Goal: Task Accomplishment & Management: Manage account settings

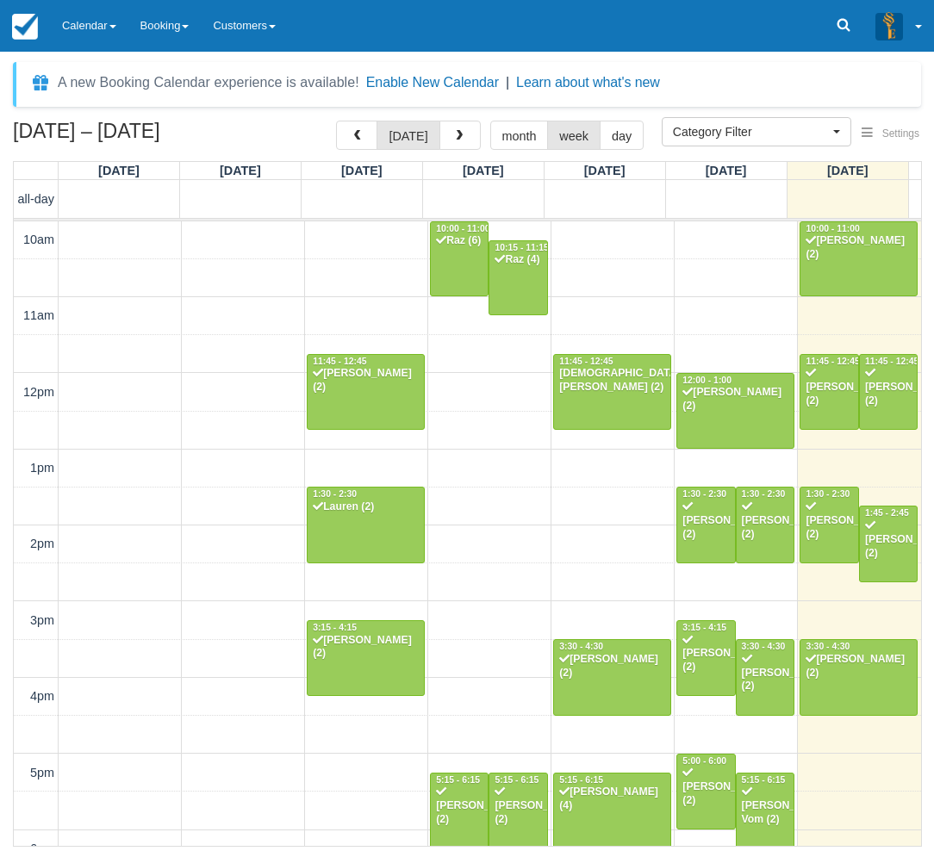
select select
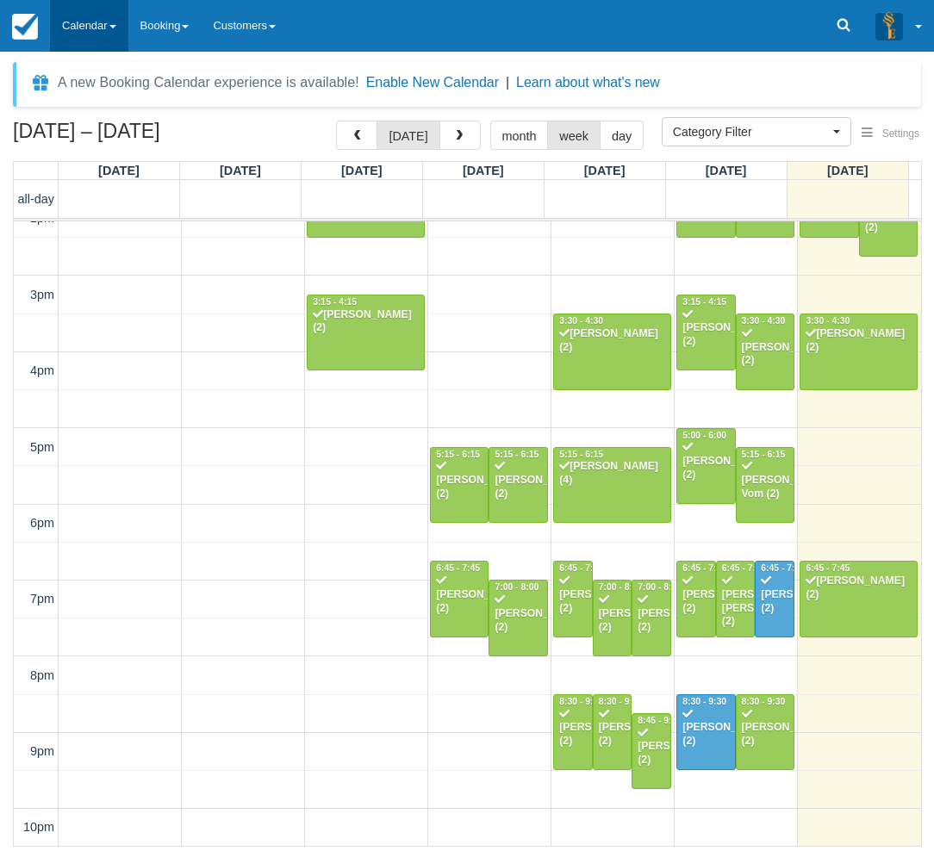
click at [96, 23] on link "Calendar" at bounding box center [89, 26] width 78 height 52
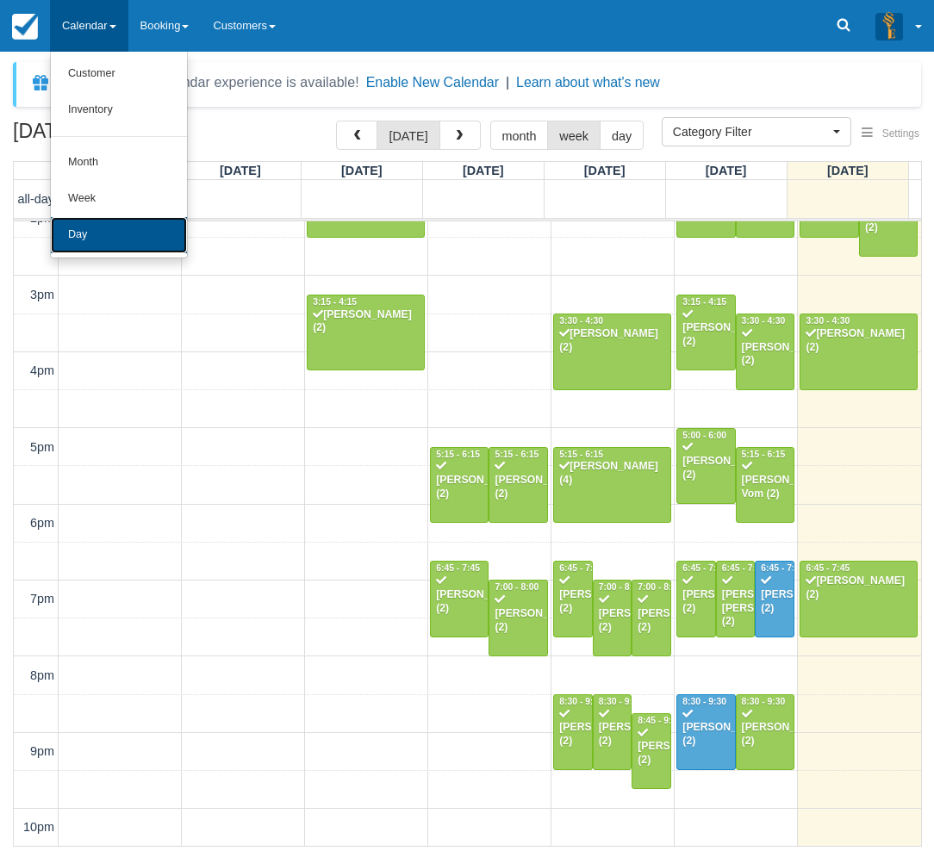
click at [85, 232] on link "Day" at bounding box center [119, 235] width 136 height 36
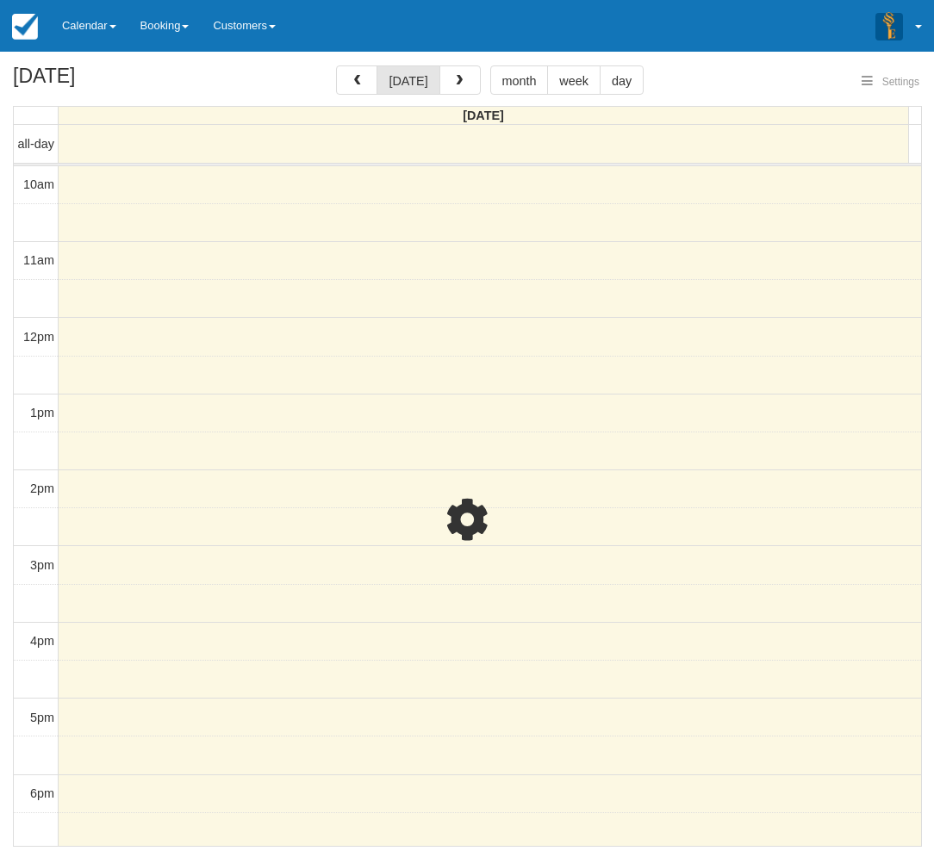
select select
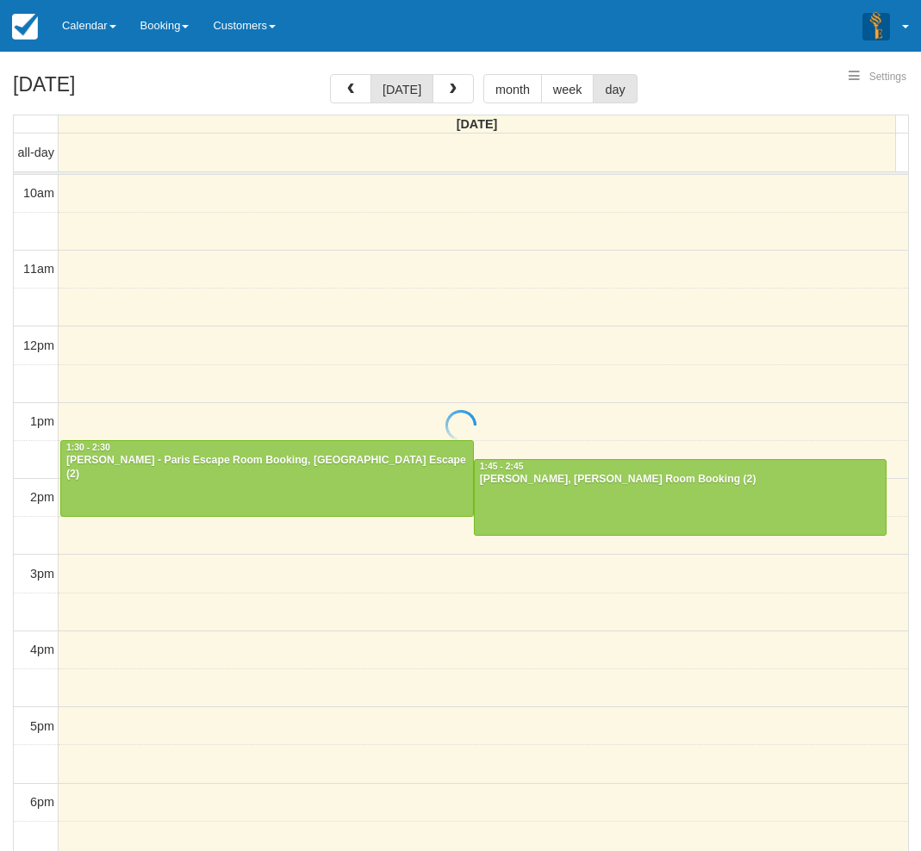
select select
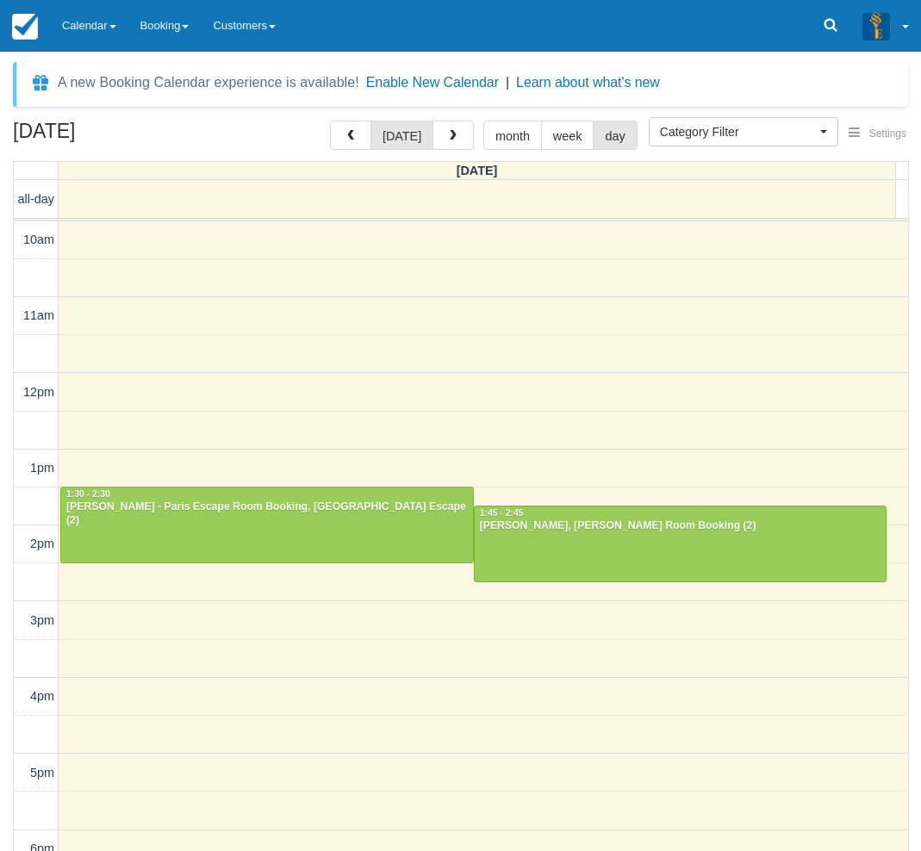
click at [481, 358] on div "10am 11am 12pm 1pm 2pm 3pm 4pm 5pm 6pm 7pm 8pm 9pm 10pm 1:30 - 2:30 [PERSON_NAM…" at bounding box center [461, 696] width 894 height 951
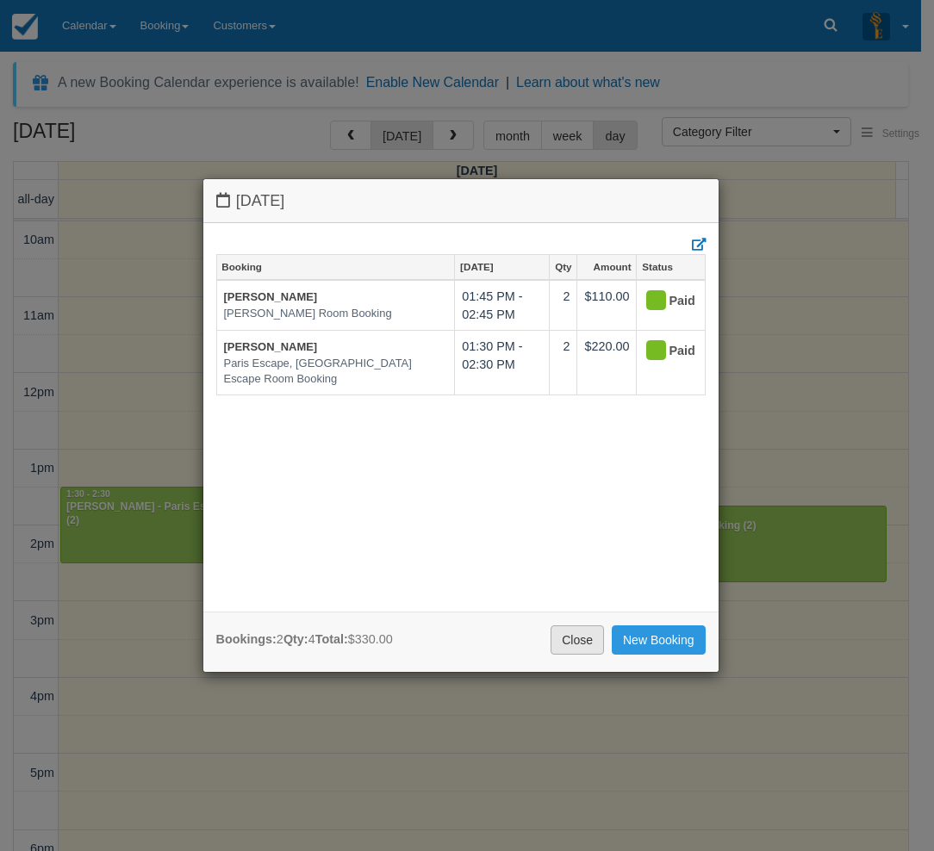
click at [567, 635] on link "Close" at bounding box center [577, 639] width 53 height 29
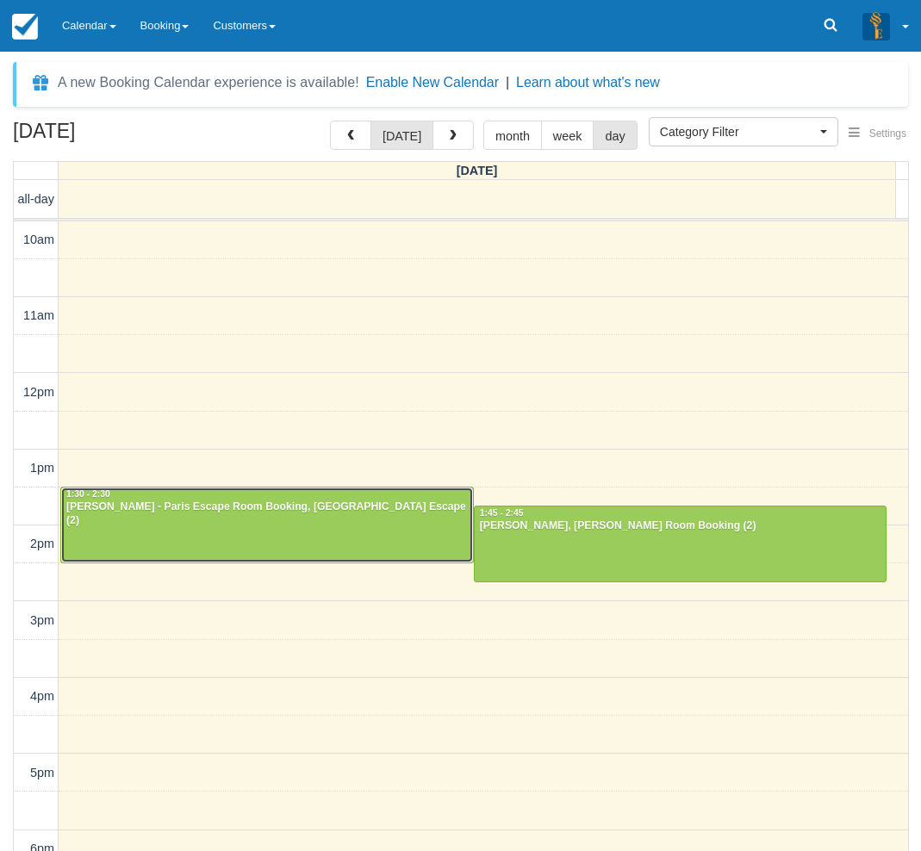
click at [204, 514] on div at bounding box center [267, 525] width 412 height 74
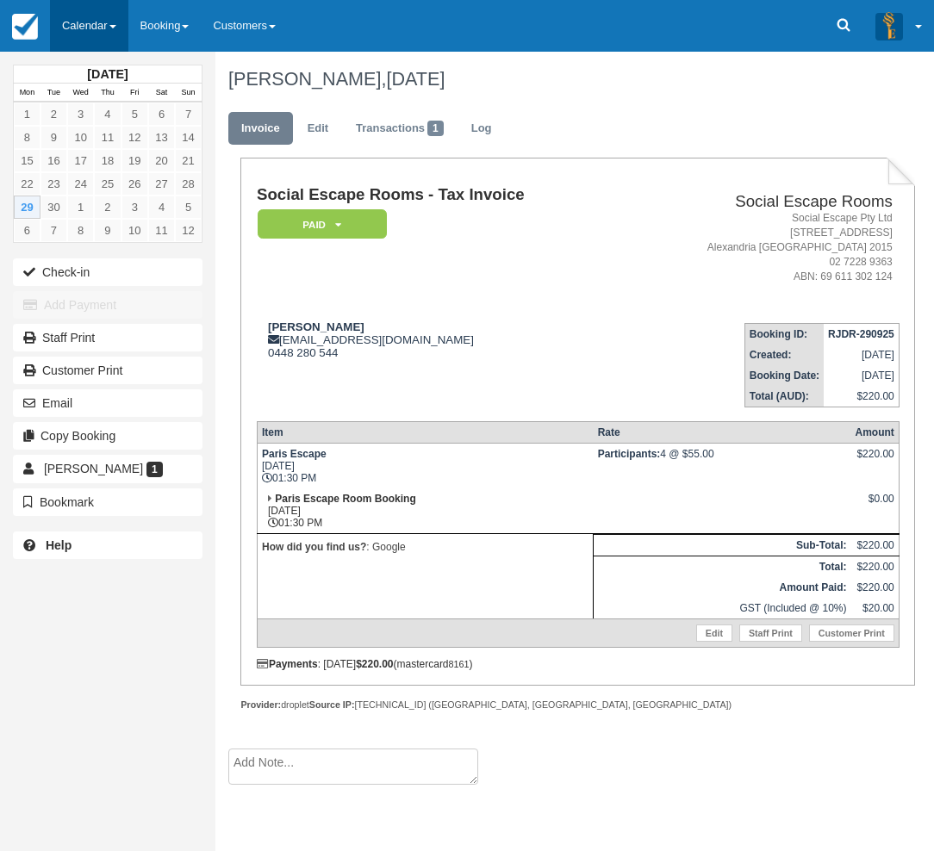
click at [96, 23] on link "Calendar" at bounding box center [89, 26] width 78 height 52
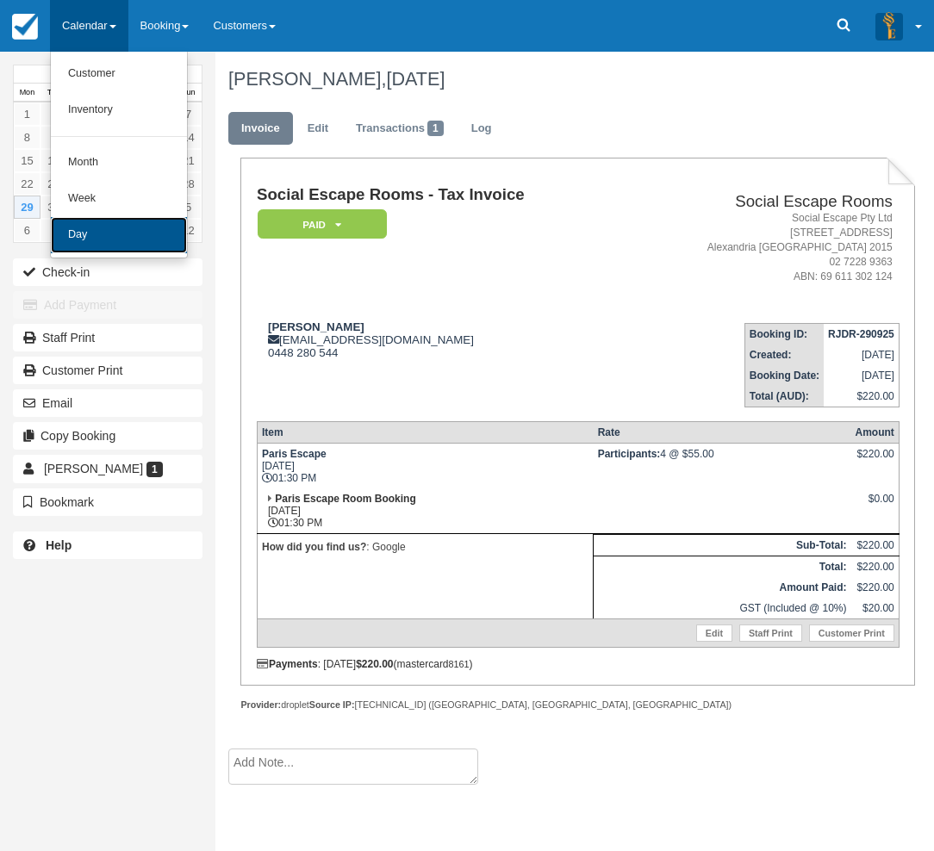
click at [74, 230] on link "Day" at bounding box center [119, 235] width 136 height 36
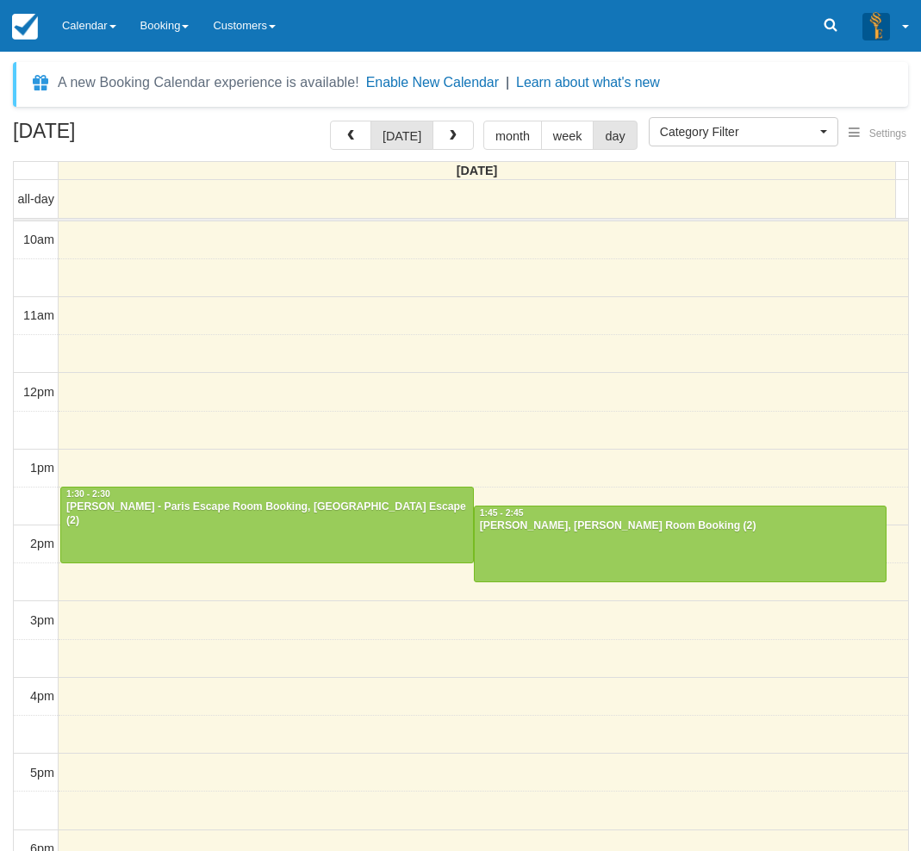
select select
